Goal: Task Accomplishment & Management: Use online tool/utility

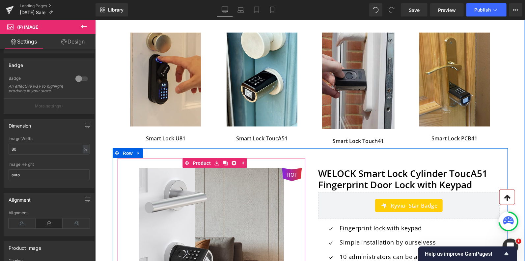
scroll to position [305, 0]
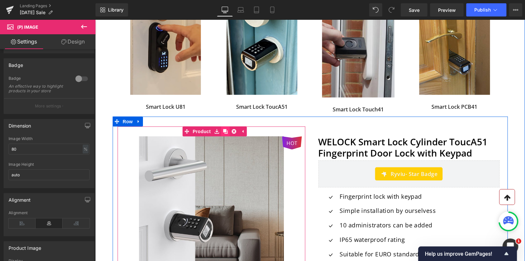
click at [227, 131] on icon at bounding box center [225, 131] width 5 height 5
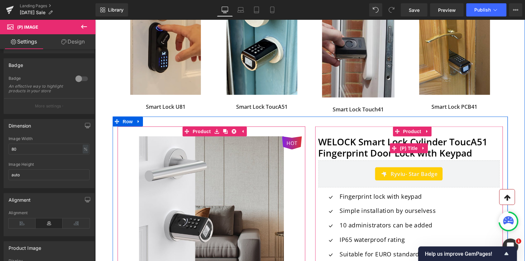
click at [336, 140] on link "WELOCK Smart Lock Cylinder ToucA51 Fingerprint Door Lock with Keypad" at bounding box center [408, 147] width 181 height 22
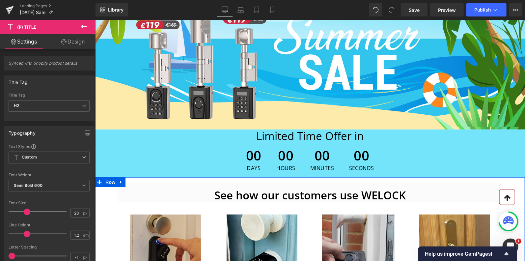
scroll to position [92, 0]
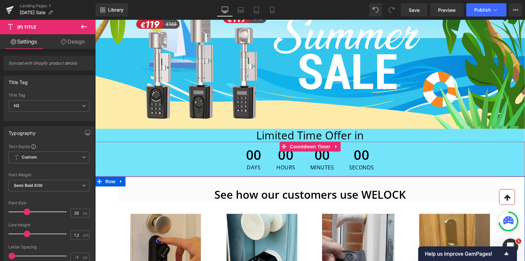
click at [104, 145] on div "00 Days 00 Hours 00 Minutes 00 Seconds" at bounding box center [310, 158] width 430 height 35
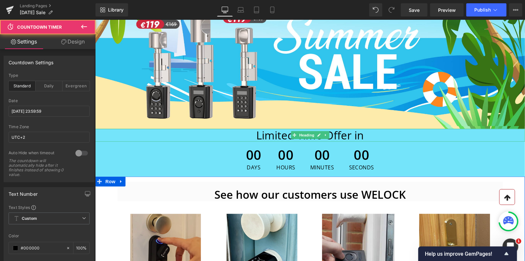
click at [102, 135] on h1 "Limited Time Offer in" at bounding box center [310, 134] width 430 height 13
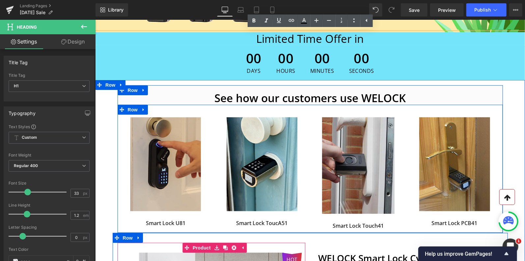
scroll to position [190, 0]
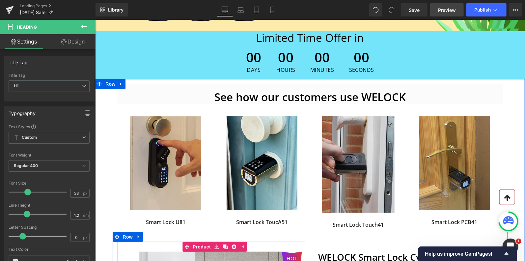
click at [447, 9] on span "Preview" at bounding box center [447, 10] width 18 height 7
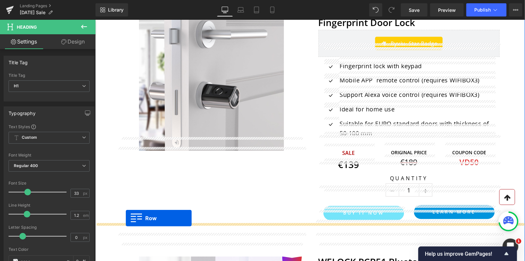
scroll to position [465, 0]
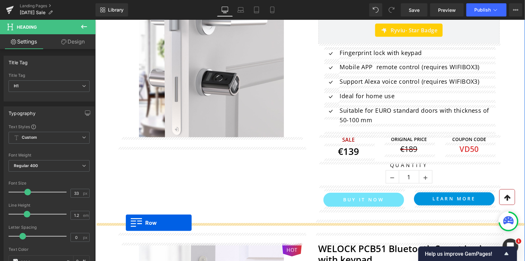
drag, startPoint x: 115, startPoint y: 42, endPoint x: 125, endPoint y: 222, distance: 180.1
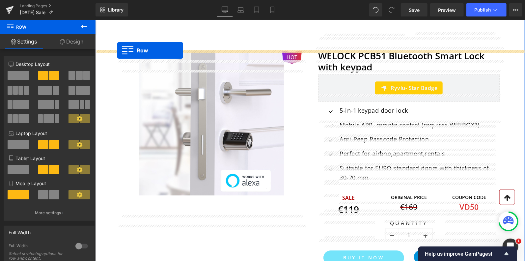
scroll to position [866, 0]
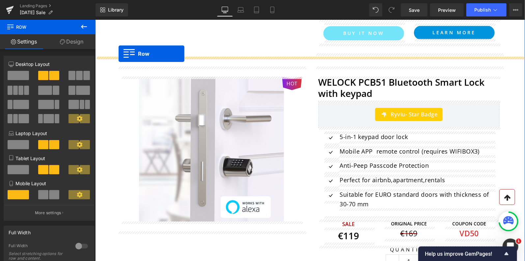
drag, startPoint x: 115, startPoint y: 225, endPoint x: 118, endPoint y: 53, distance: 171.6
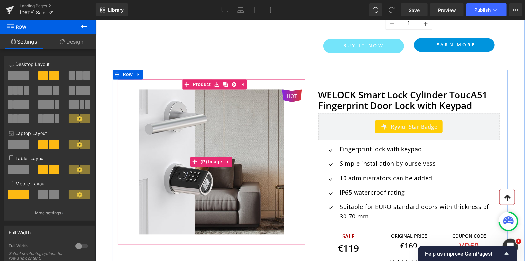
scroll to position [861, 0]
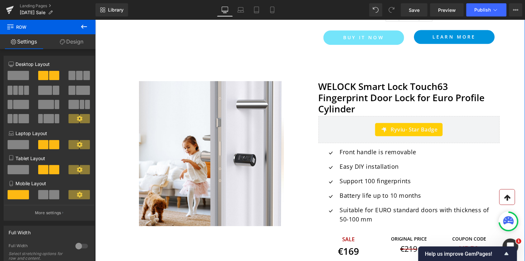
click at [234, 102] on img at bounding box center [211, 153] width 145 height 145
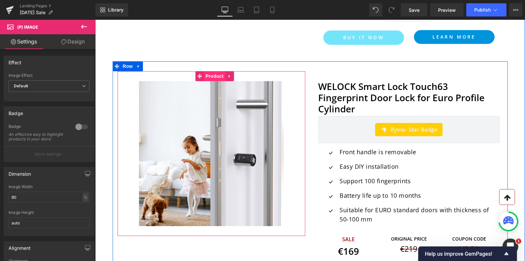
click at [218, 76] on span "Product" at bounding box center [214, 76] width 21 height 10
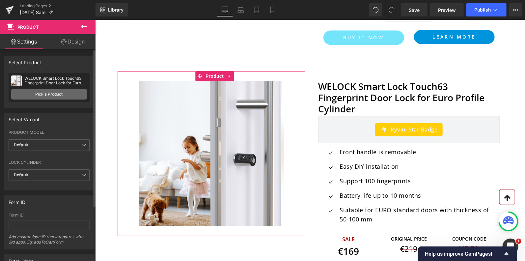
click at [59, 94] on link "Pick a Product" at bounding box center [49, 94] width 76 height 11
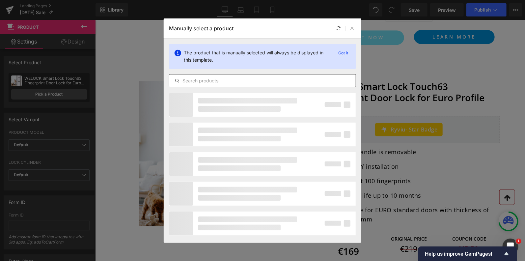
click at [225, 78] on input "text" at bounding box center [262, 81] width 186 height 8
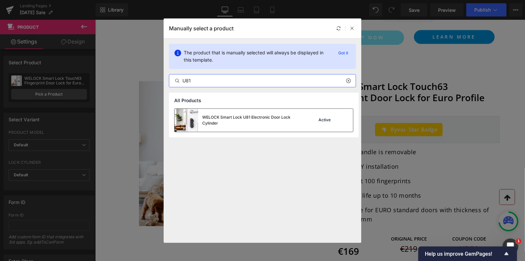
type input "U81"
click at [289, 118] on div "WELOCK Smart Lock U81 Electronic Door Lock Cylinder" at bounding box center [251, 120] width 99 height 12
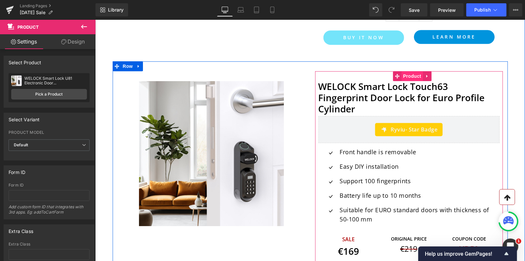
click at [409, 76] on span "Product" at bounding box center [411, 76] width 21 height 10
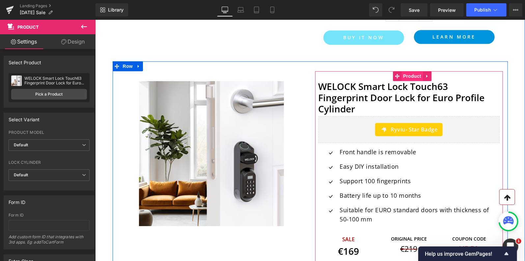
click at [411, 75] on span "Product" at bounding box center [411, 76] width 21 height 10
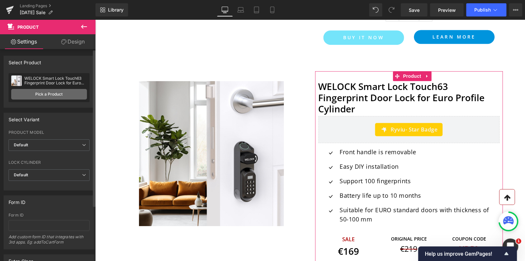
click at [58, 91] on link "Pick a Product" at bounding box center [49, 94] width 76 height 11
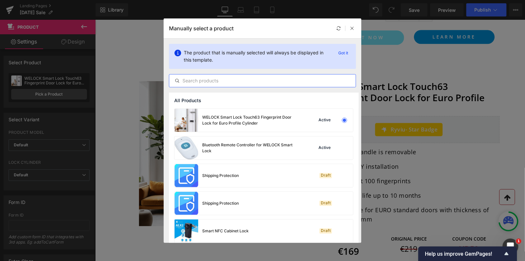
click at [220, 82] on input "text" at bounding box center [262, 81] width 186 height 8
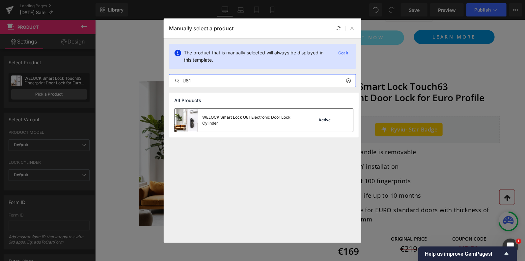
type input "U81"
click at [256, 119] on div "WELOCK Smart Lock U81 Electronic Door Lock Cylinder" at bounding box center [251, 120] width 99 height 12
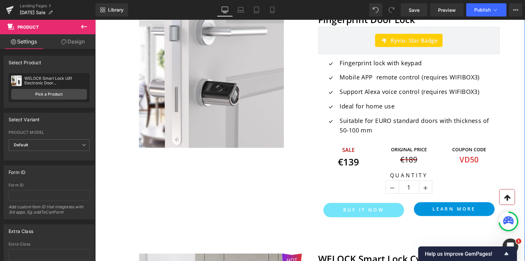
scroll to position [421, 0]
